Goal: Information Seeking & Learning: Learn about a topic

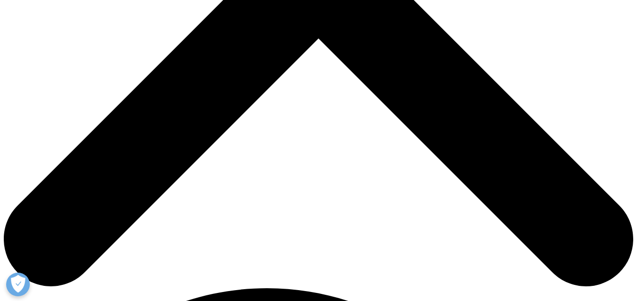
scroll to position [348, 0]
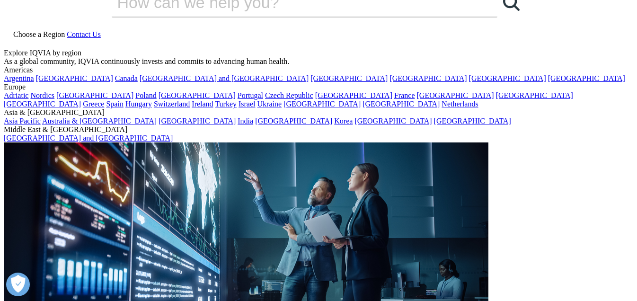
scroll to position [0, 0]
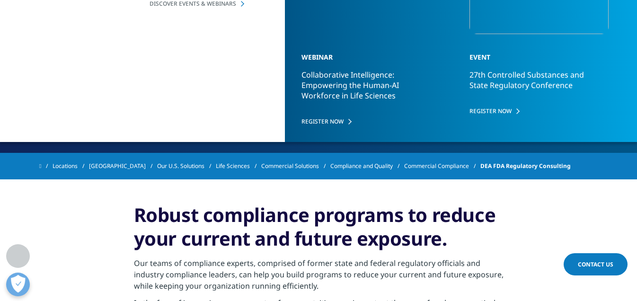
scroll to position [159, 0]
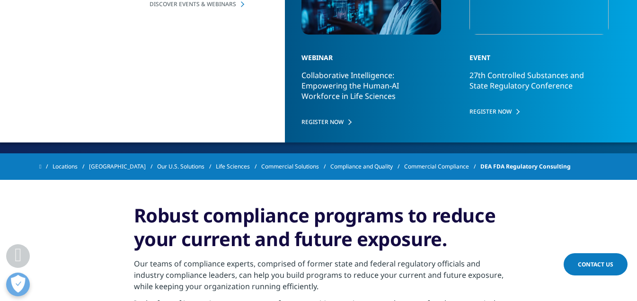
drag, startPoint x: 43, startPoint y: 74, endPoint x: 231, endPoint y: 84, distance: 189.0
click at [231, 84] on div "DEA / FDA and Regulatory Compliance DEA FDA Regulatory Consulting Whether it’s …" at bounding box center [181, 25] width 277 height 192
copy div "IQVIA has the solutions to help you stay compliant."
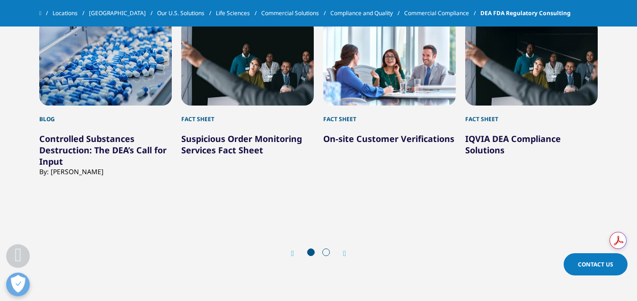
scroll to position [934, 0]
click at [483, 144] on link "IQVIA DEA Compliance Solutions" at bounding box center [513, 143] width 96 height 23
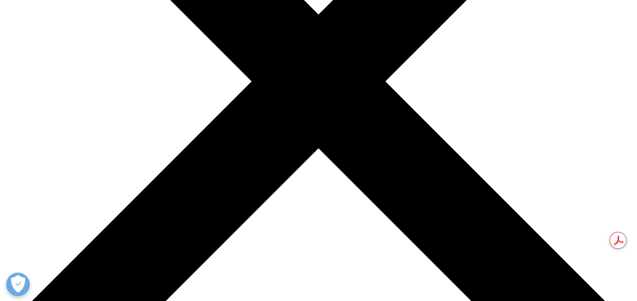
scroll to position [252, 0]
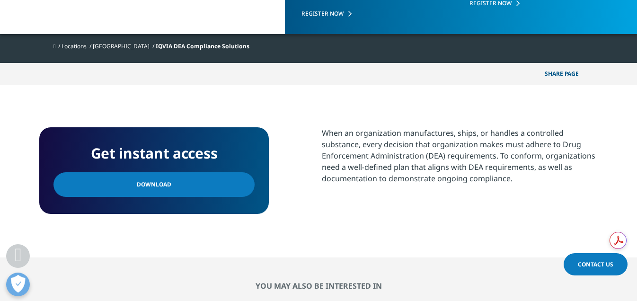
scroll to position [269, 0]
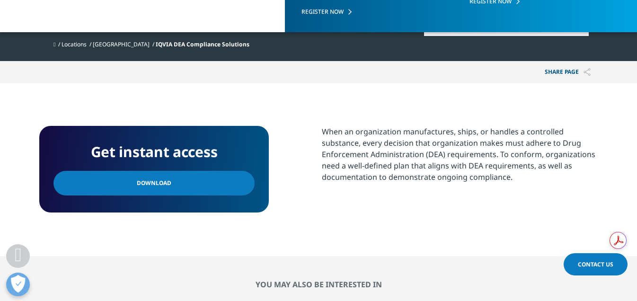
click at [365, 193] on section "When an organization manufactures, ships, or handles a controlled substance, ev…" at bounding box center [460, 170] width 276 height 88
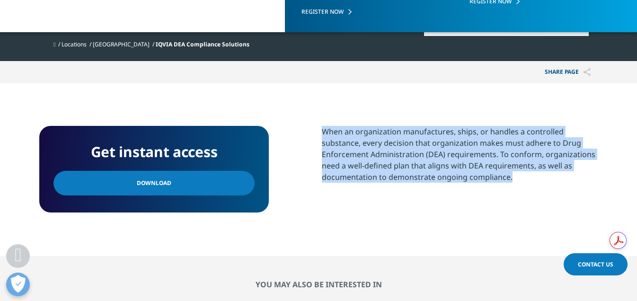
drag, startPoint x: 324, startPoint y: 132, endPoint x: 517, endPoint y: 178, distance: 197.4
click at [517, 178] on p "When an organization manufactures, ships, or handles a controlled substance, ev…" at bounding box center [460, 158] width 276 height 64
copy p "When an organization manufactures, ships, or handles a controlled substance, ev…"
click at [422, 175] on p "When an organization manufactures, ships, or handles a controlled substance, ev…" at bounding box center [460, 158] width 276 height 64
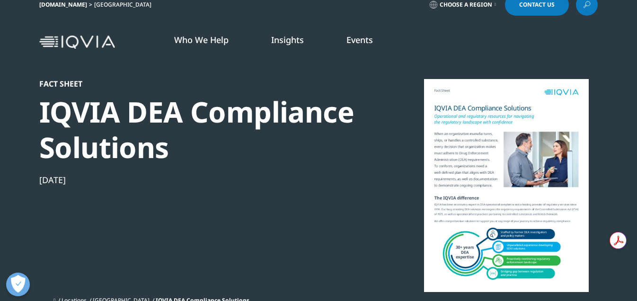
scroll to position [0, 0]
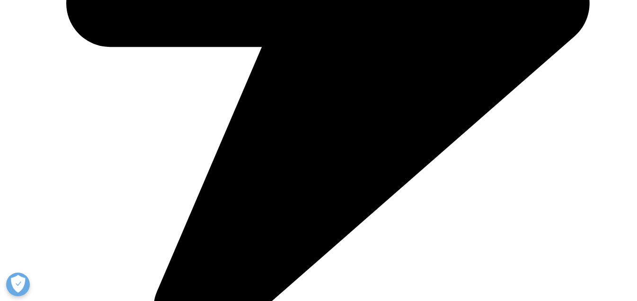
scroll to position [573, 0]
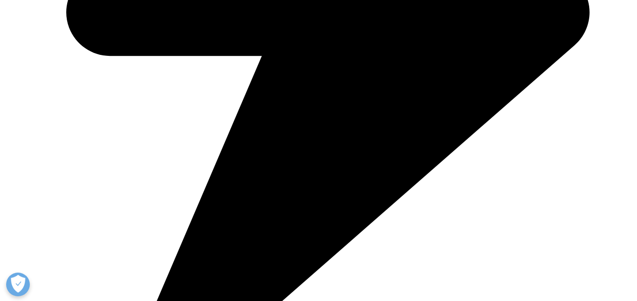
drag, startPoint x: 123, startPoint y: 113, endPoint x: 151, endPoint y: 118, distance: 28.4
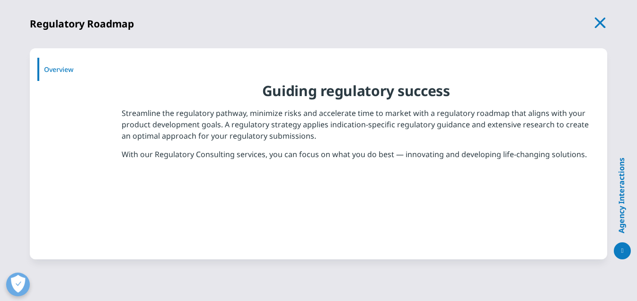
click at [150, 143] on p "Streamline the regulatory pathway, minimize risks and accelerate time to market…" at bounding box center [356, 127] width 469 height 41
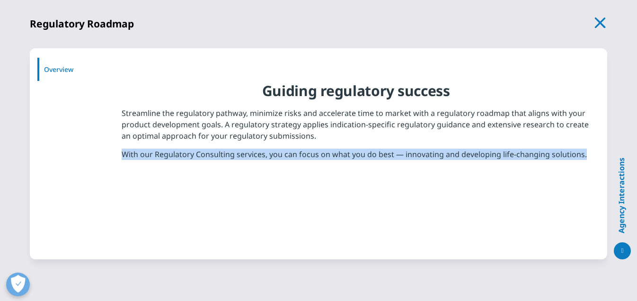
drag, startPoint x: 124, startPoint y: 153, endPoint x: 586, endPoint y: 156, distance: 461.2
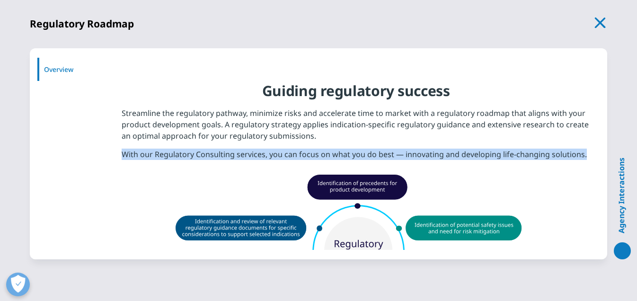
click at [586, 156] on p "With our Regulatory Consulting services, you can focus on what you do best — in…" at bounding box center [356, 158] width 469 height 18
copy p "With our Regulatory Consulting services, you can focus on what you do best — in…"
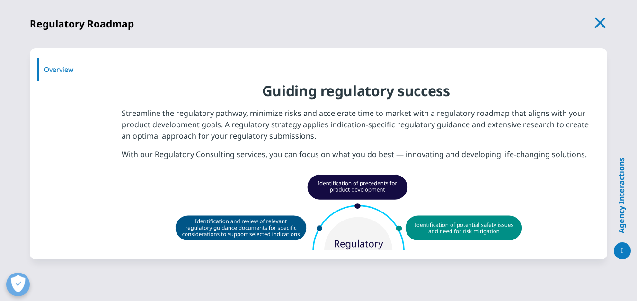
click at [417, 128] on p "Streamline the regulatory pathway, minimize risks and accelerate time to market…" at bounding box center [356, 127] width 469 height 41
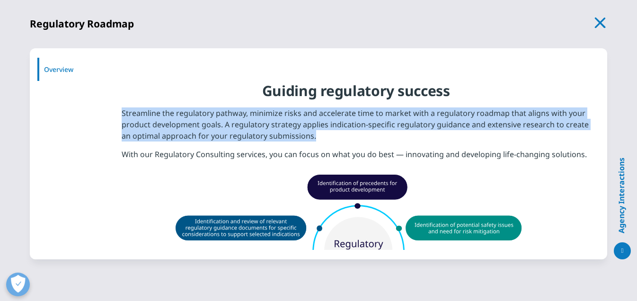
drag, startPoint x: 122, startPoint y: 113, endPoint x: 321, endPoint y: 138, distance: 201.2
click at [321, 138] on p "Streamline the regulatory pathway, minimize risks and accelerate time to market…" at bounding box center [356, 127] width 469 height 41
click at [242, 131] on p "Streamline the regulatory pathway, minimize risks and accelerate time to market…" at bounding box center [356, 127] width 469 height 41
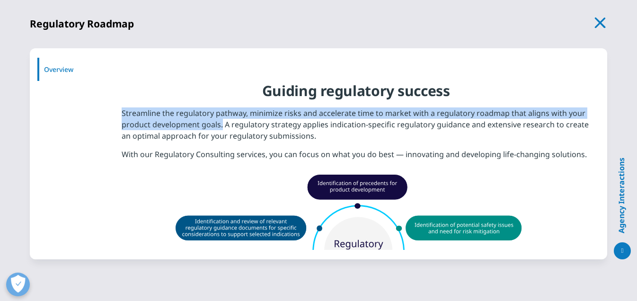
drag, startPoint x: 123, startPoint y: 111, endPoint x: 221, endPoint y: 121, distance: 98.5
click at [221, 121] on p "Streamline the regulatory pathway, minimize risks and accelerate time to market…" at bounding box center [356, 127] width 469 height 41
copy p "Streamline the regulatory pathway, minimize risks and accelerate time to market…"
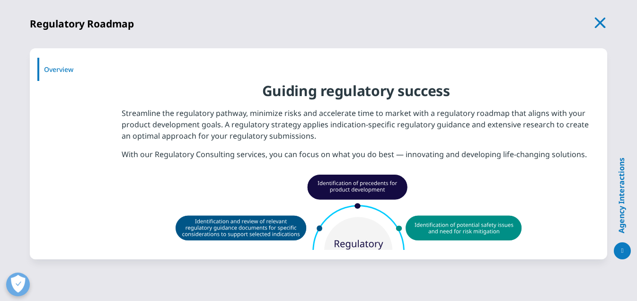
click at [283, 137] on p "Streamline the regulatory pathway, minimize risks and accelerate time to market…" at bounding box center [356, 127] width 469 height 41
click at [280, 127] on p "Streamline the regulatory pathway, minimize risks and accelerate time to market…" at bounding box center [356, 127] width 469 height 41
click at [603, 20] on icon "button" at bounding box center [600, 22] width 13 height 13
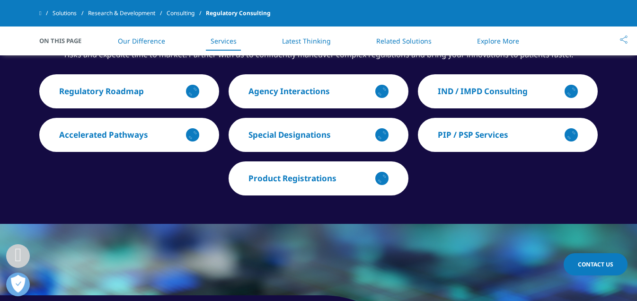
scroll to position [688, 0]
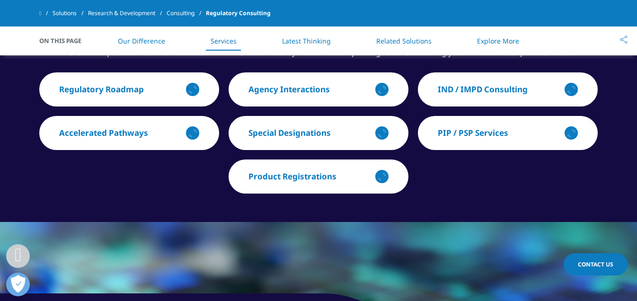
click at [111, 93] on p "Regulatory Roadmap" at bounding box center [101, 89] width 85 height 11
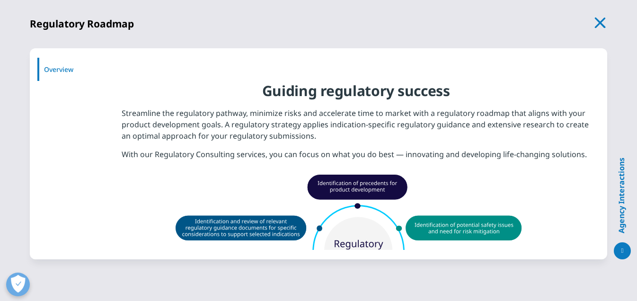
click at [596, 24] on icon "button" at bounding box center [600, 22] width 13 height 13
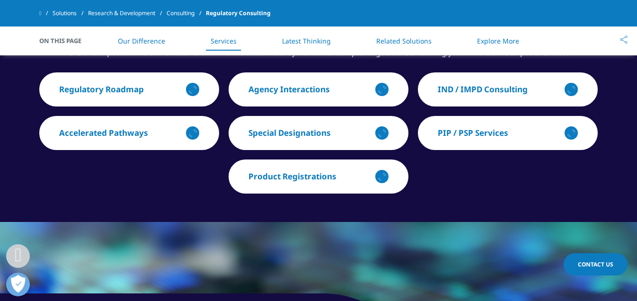
click at [132, 132] on p "Accelerated Pathways" at bounding box center [103, 132] width 89 height 11
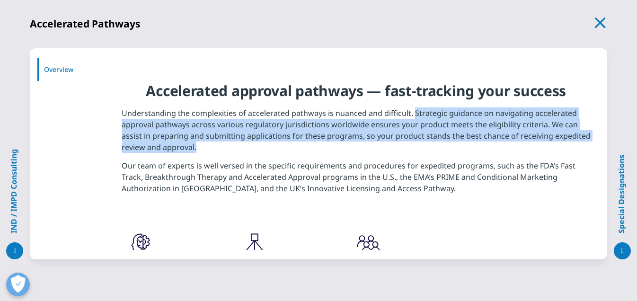
drag, startPoint x: 413, startPoint y: 111, endPoint x: 545, endPoint y: 142, distance: 135.6
click at [545, 142] on p "Understanding the complexities of accelerated pathways is nuanced and difficult…" at bounding box center [356, 133] width 469 height 53
copy p "Strategic guidance on navigating accelerated approval pathways across various r…"
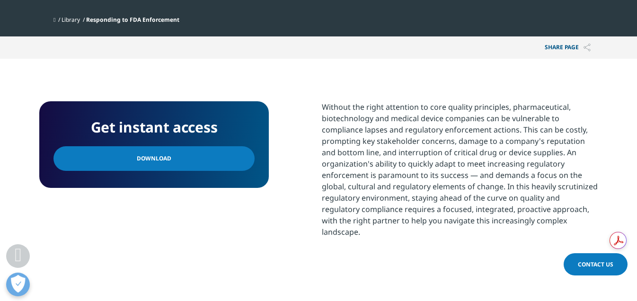
scroll to position [314, 0]
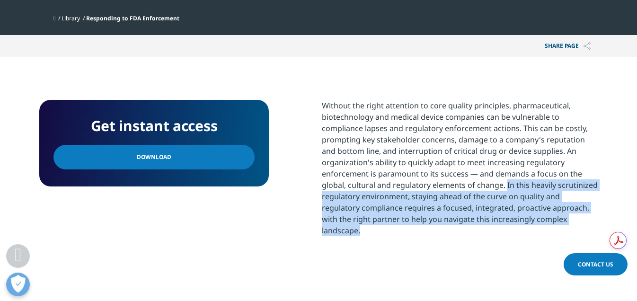
drag, startPoint x: 506, startPoint y: 185, endPoint x: 558, endPoint y: 219, distance: 62.2
click at [558, 219] on p "Without the right attention to core quality principles, pharmaceutical, biotech…" at bounding box center [460, 171] width 276 height 143
copy p "In this heavily scrutinized regulatory environment, staying ahead of the curve …"
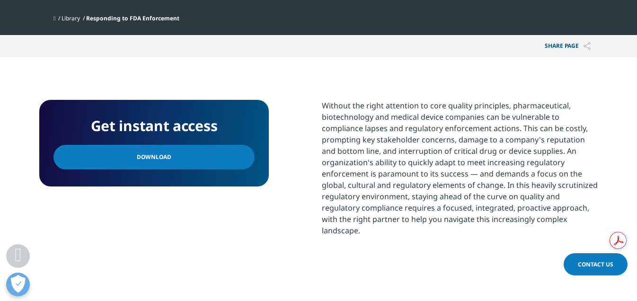
click at [413, 129] on p "Without the right attention to core quality principles, pharmaceutical, biotech…" at bounding box center [460, 171] width 276 height 143
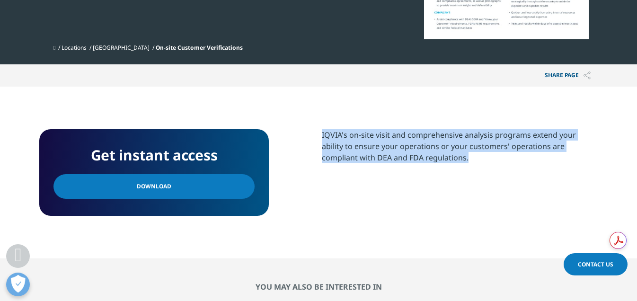
drag, startPoint x: 322, startPoint y: 136, endPoint x: 437, endPoint y: 160, distance: 118.0
click at [437, 160] on p "IQVIA's on-site visit and comprehensive analysis programs extend your ability t…" at bounding box center [460, 149] width 276 height 41
copy p "IQVIA's on-site visit and comprehensive analysis programs extend your ability t…"
click at [464, 167] on p "IQVIA's on-site visit and comprehensive analysis programs extend your ability t…" at bounding box center [460, 149] width 276 height 41
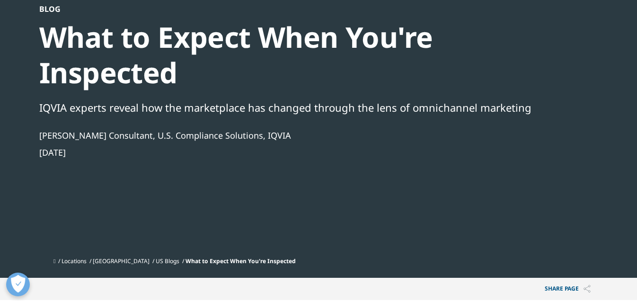
scroll to position [87, 0]
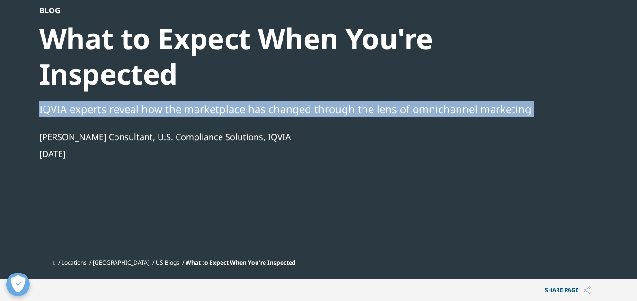
drag, startPoint x: 39, startPoint y: 110, endPoint x: 555, endPoint y: 117, distance: 515.6
click at [555, 117] on div "Blog What to Expect When You're Inspected IQVIA experts reveal how the marketpl…" at bounding box center [318, 130] width 558 height 248
copy div "IQVIA experts reveal how the marketplace has changed through the lens of omnich…"
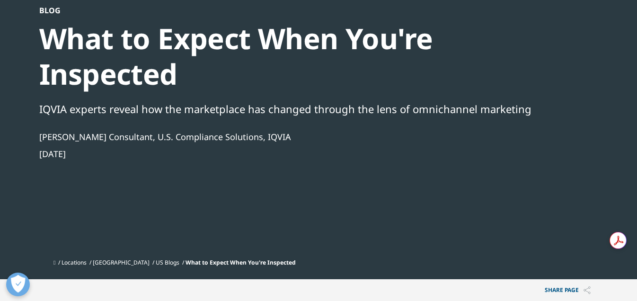
click at [308, 171] on div "Blog What to Expect When You're Inspected IQVIA experts reveal how the marketpl…" at bounding box center [292, 130] width 507 height 248
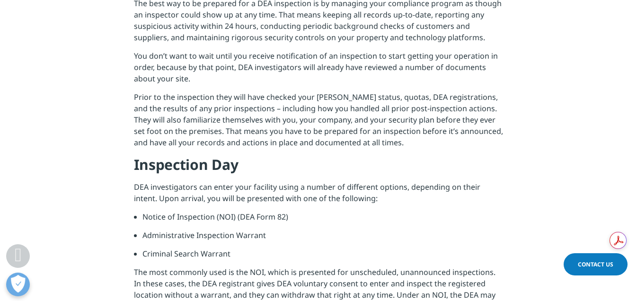
scroll to position [517, 0]
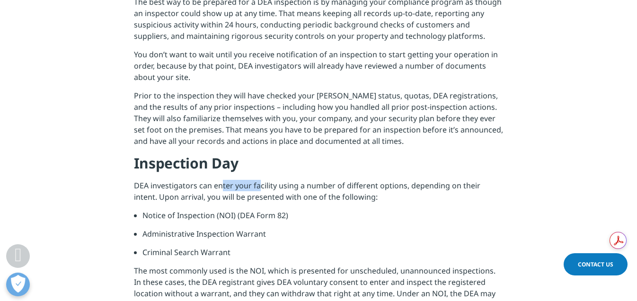
drag, startPoint x: 134, startPoint y: 186, endPoint x: 259, endPoint y: 186, distance: 124.9
click at [259, 186] on p "DEA investigators can enter your facility using a number of different options, …" at bounding box center [318, 195] width 369 height 30
click at [135, 185] on p "DEA investigators can enter your facility using a number of different options, …" at bounding box center [318, 195] width 369 height 30
drag, startPoint x: 135, startPoint y: 185, endPoint x: 272, endPoint y: 189, distance: 136.3
click at [272, 189] on p "DEA investigators can enter your facility using a number of different options, …" at bounding box center [318, 195] width 369 height 30
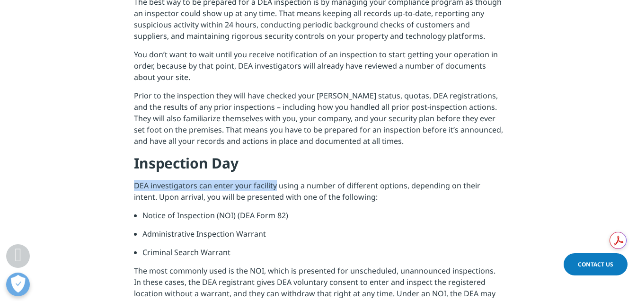
copy p "DEA investigators can enter your facility"
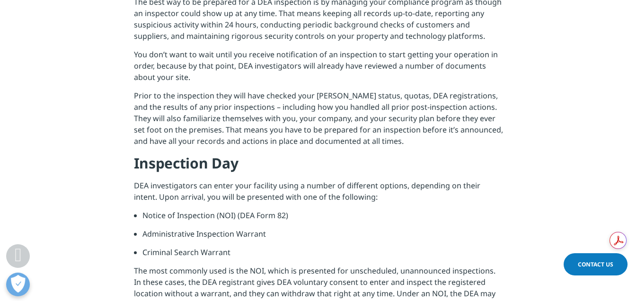
click at [357, 126] on p "Prior to the inspection they will have checked your [PERSON_NAME] status, quota…" at bounding box center [318, 122] width 369 height 64
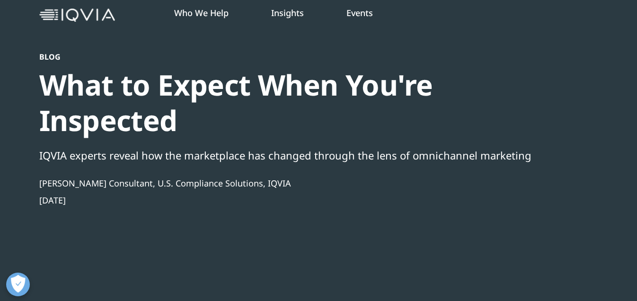
scroll to position [0, 0]
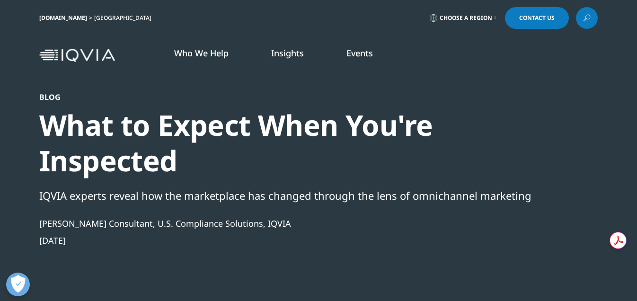
click at [322, 36] on nav "Who We Help WHO WE HELP Pharmaceutical Manufacturers MedTech Health Plans" at bounding box center [358, 55] width 479 height 44
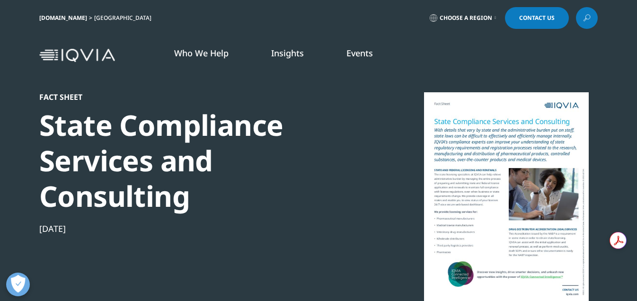
scroll to position [99, 558]
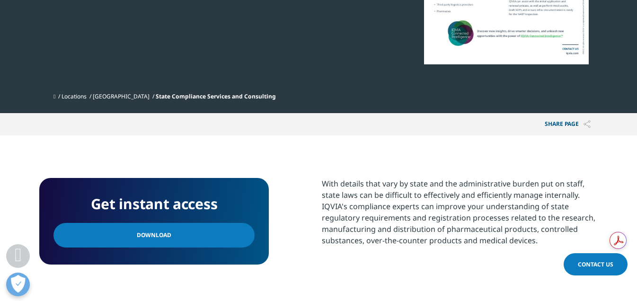
scroll to position [242, 0]
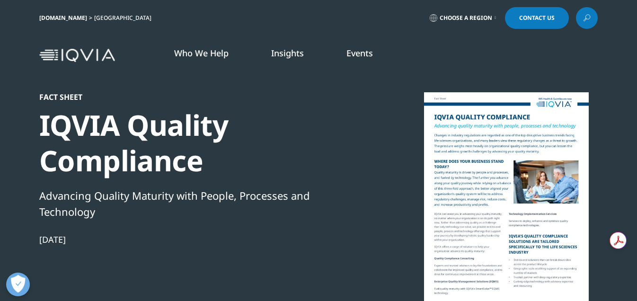
scroll to position [140, 558]
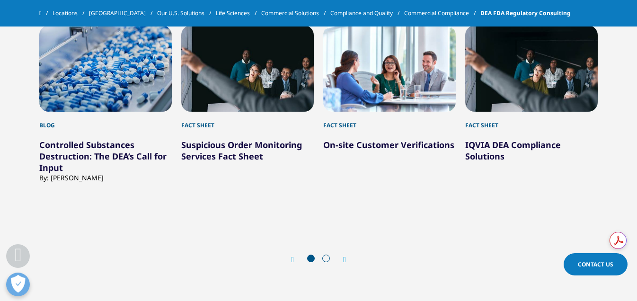
scroll to position [929, 0]
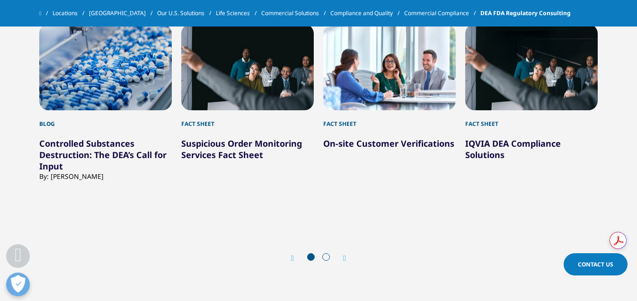
click at [345, 259] on icon "Next slide" at bounding box center [344, 258] width 3 height 8
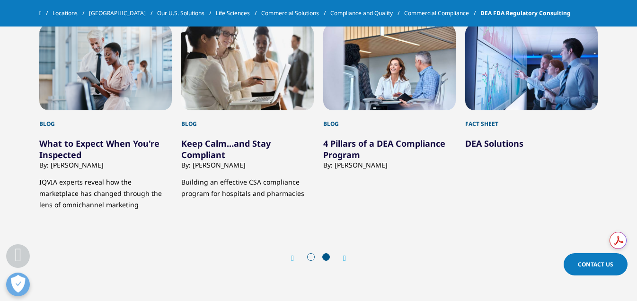
click at [477, 144] on link "DEA Solutions" at bounding box center [494, 143] width 58 height 11
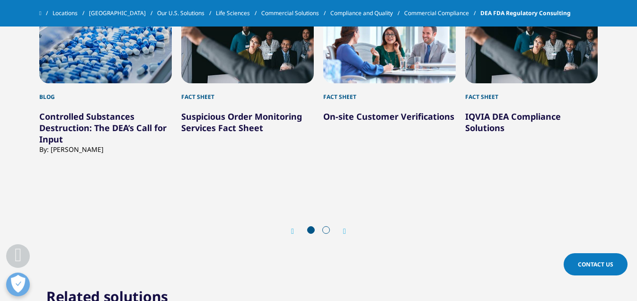
scroll to position [929, 0]
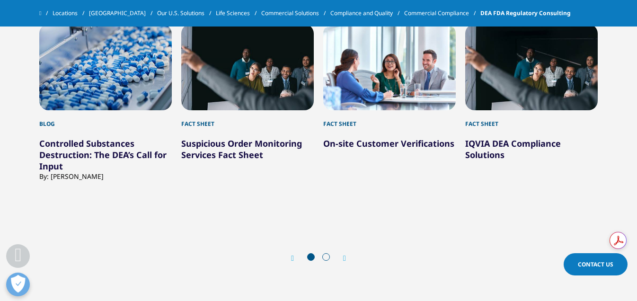
click at [291, 257] on icon "Previous slide" at bounding box center [292, 258] width 3 height 8
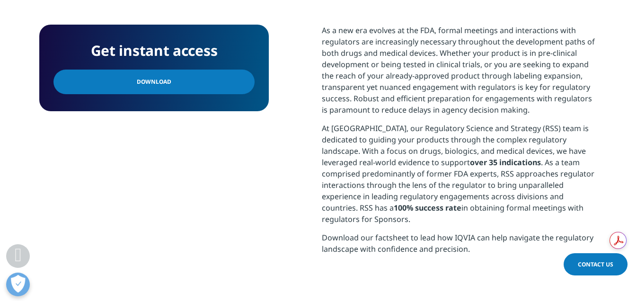
scroll to position [397, 0]
